Goal: Task Accomplishment & Management: Complete application form

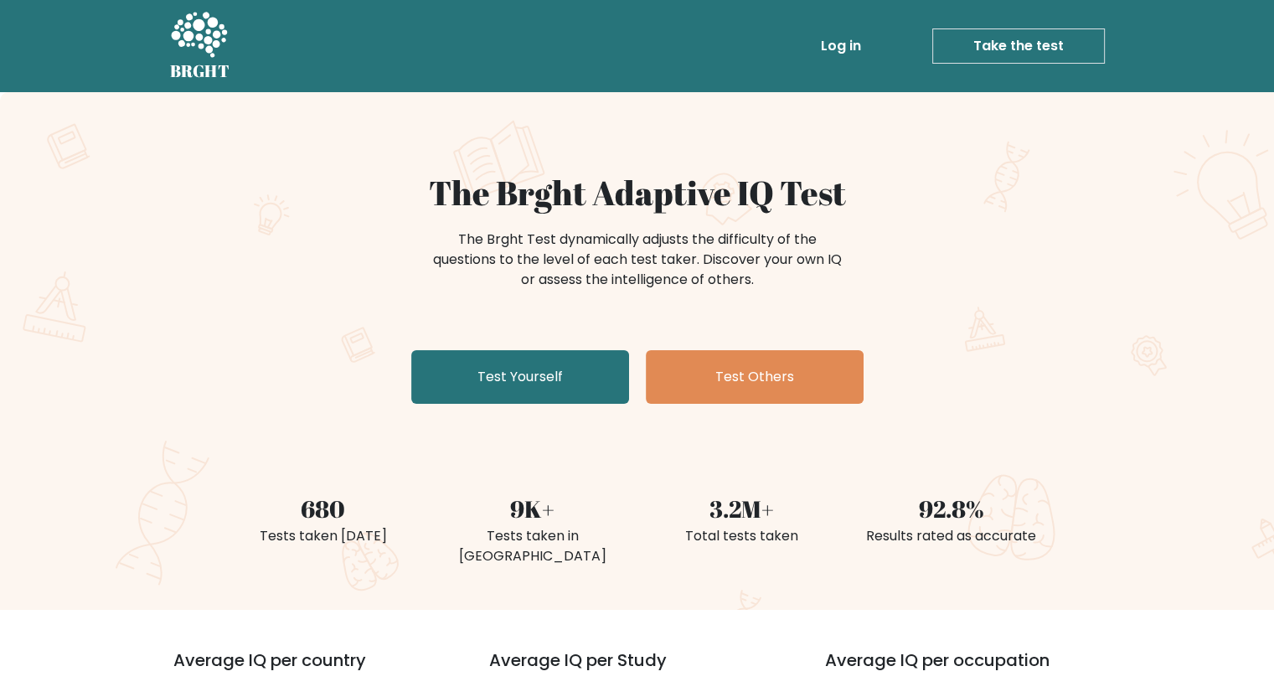
click at [543, 400] on link "Test Yourself" at bounding box center [520, 377] width 218 height 54
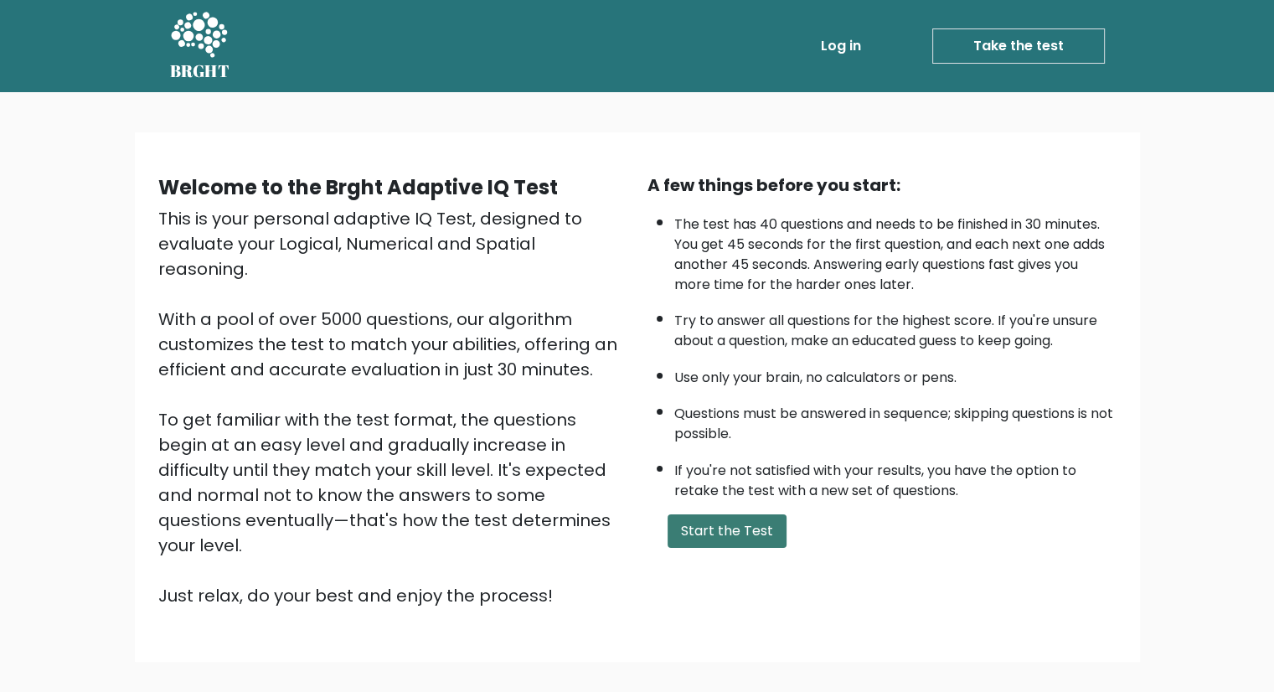
click at [760, 527] on button "Start the Test" at bounding box center [727, 531] width 119 height 34
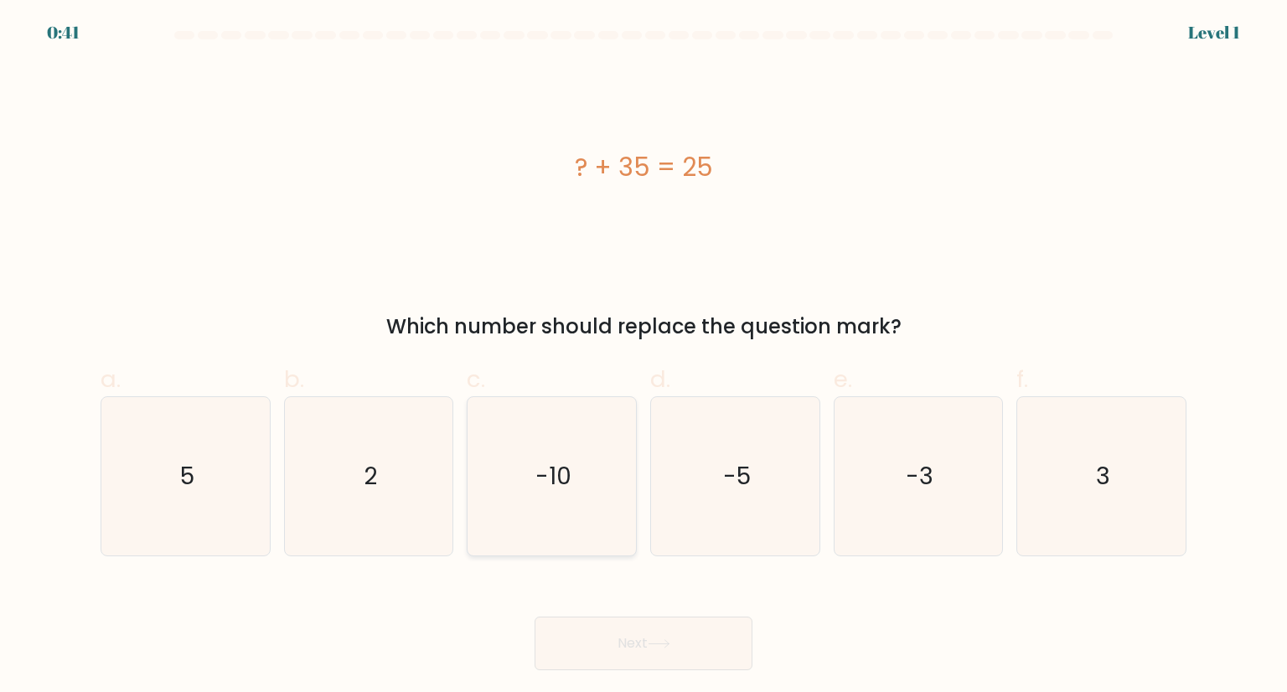
click at [501, 486] on icon "-10" at bounding box center [550, 475] width 157 height 157
click at [643, 357] on input "c. -10" at bounding box center [643, 351] width 1 height 11
radio input "true"
click at [658, 632] on button "Next" at bounding box center [643, 644] width 218 height 54
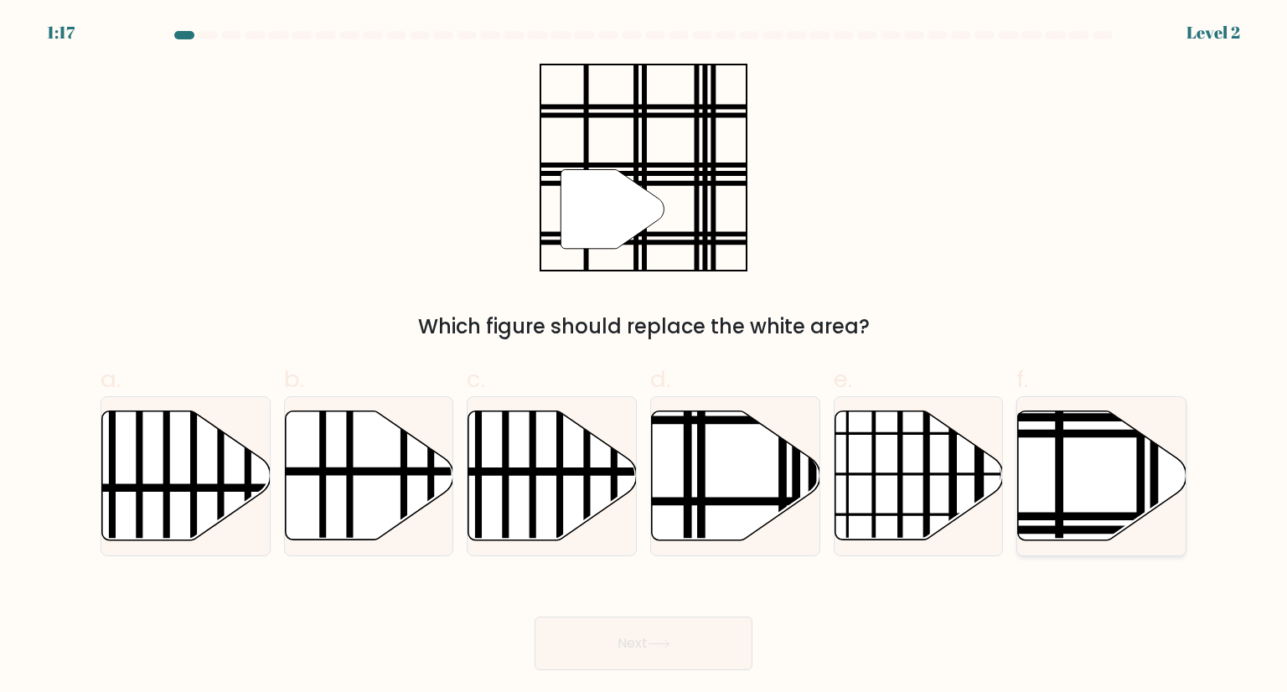
click at [1080, 490] on icon at bounding box center [1102, 475] width 168 height 129
click at [644, 357] on input "f." at bounding box center [643, 351] width 1 height 11
radio input "true"
click at [684, 638] on button "Next" at bounding box center [643, 644] width 218 height 54
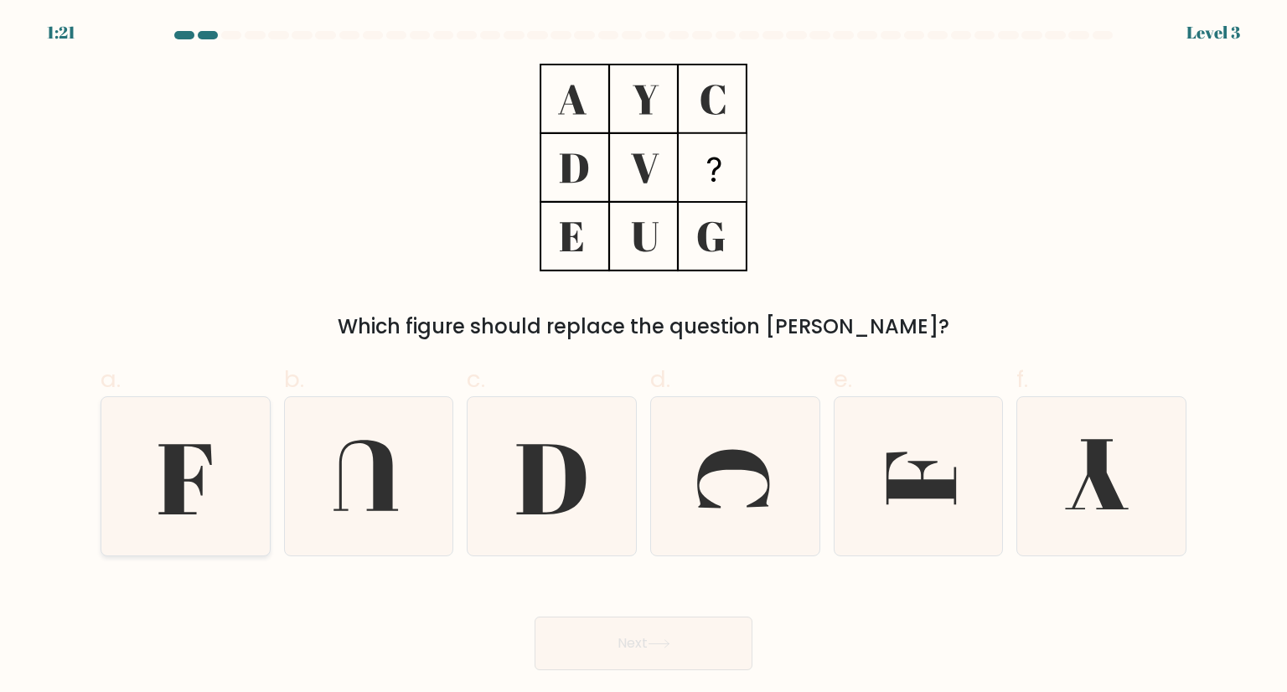
click at [186, 512] on icon at bounding box center [184, 479] width 53 height 70
click at [643, 357] on input "a." at bounding box center [643, 351] width 1 height 11
radio input "true"
